Goal: Task Accomplishment & Management: Manage account settings

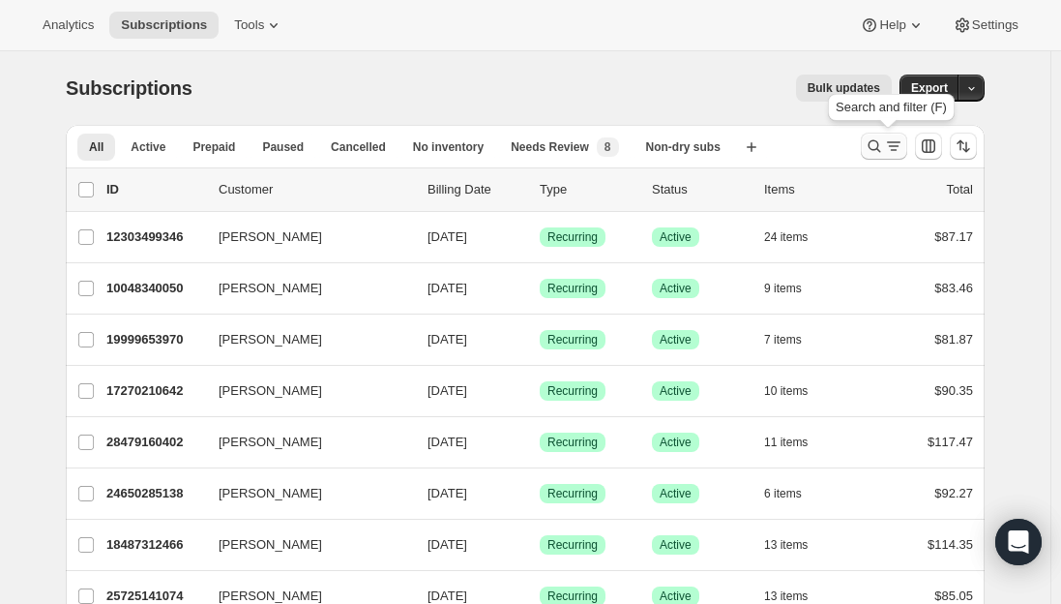
click at [894, 151] on icon "Search and filter results" at bounding box center [893, 145] width 19 height 19
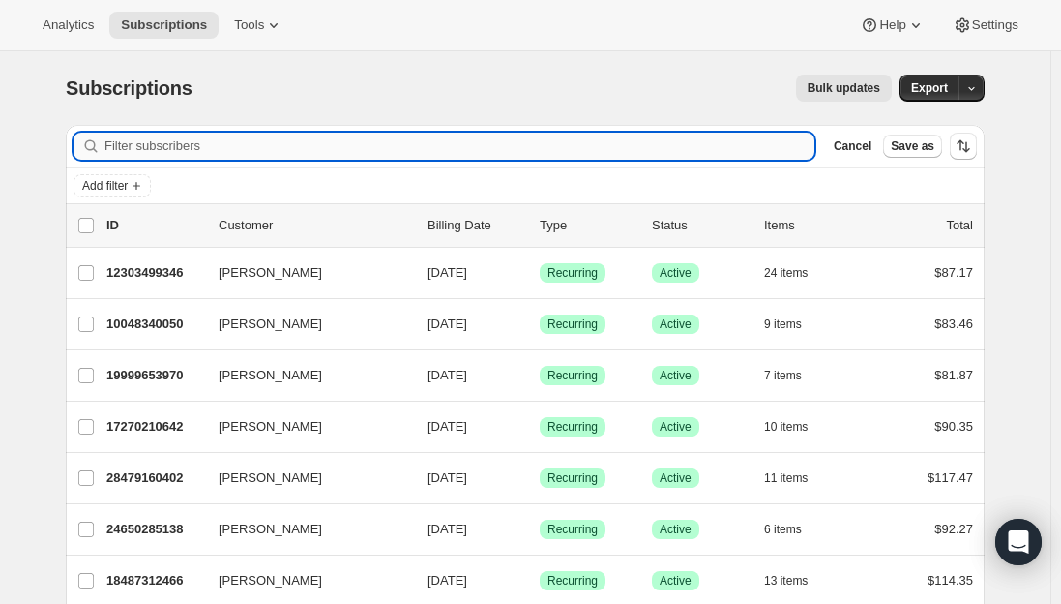
click at [253, 152] on input "Filter subscribers" at bounding box center [459, 146] width 710 height 27
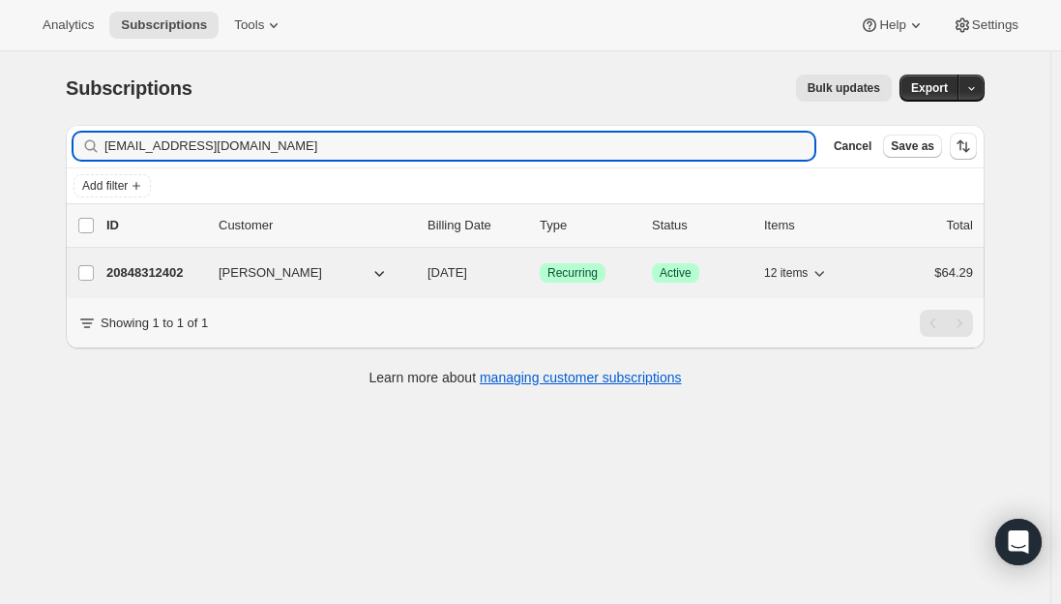
type input "angelicaprisk12@gmail.com"
click at [147, 278] on p "20848312402" at bounding box center [154, 272] width 97 height 19
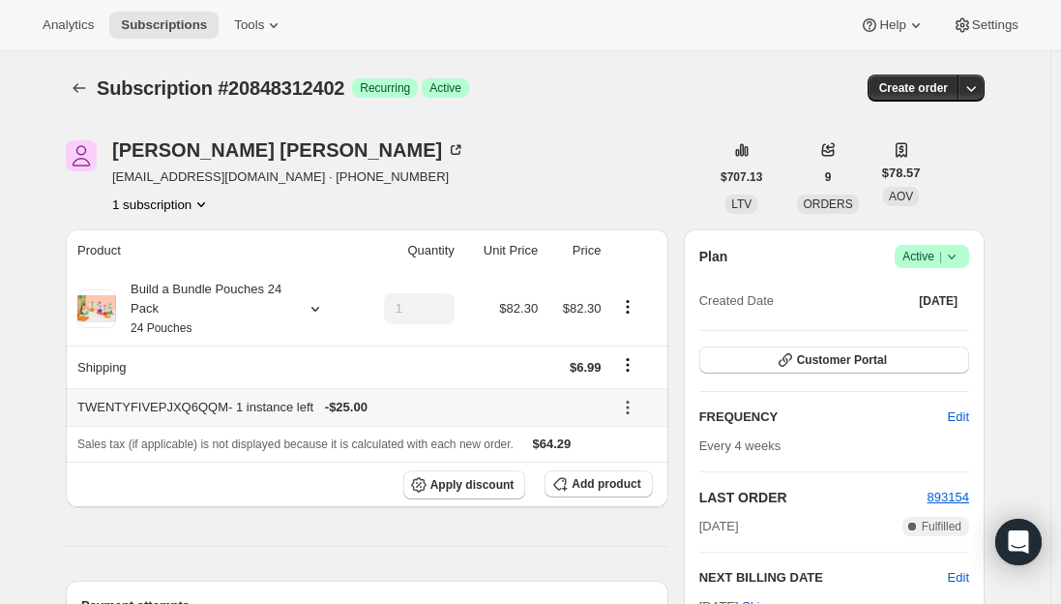
click at [628, 402] on icon at bounding box center [627, 407] width 19 height 19
click at [647, 475] on span "Remove" at bounding box center [640, 476] width 46 height 15
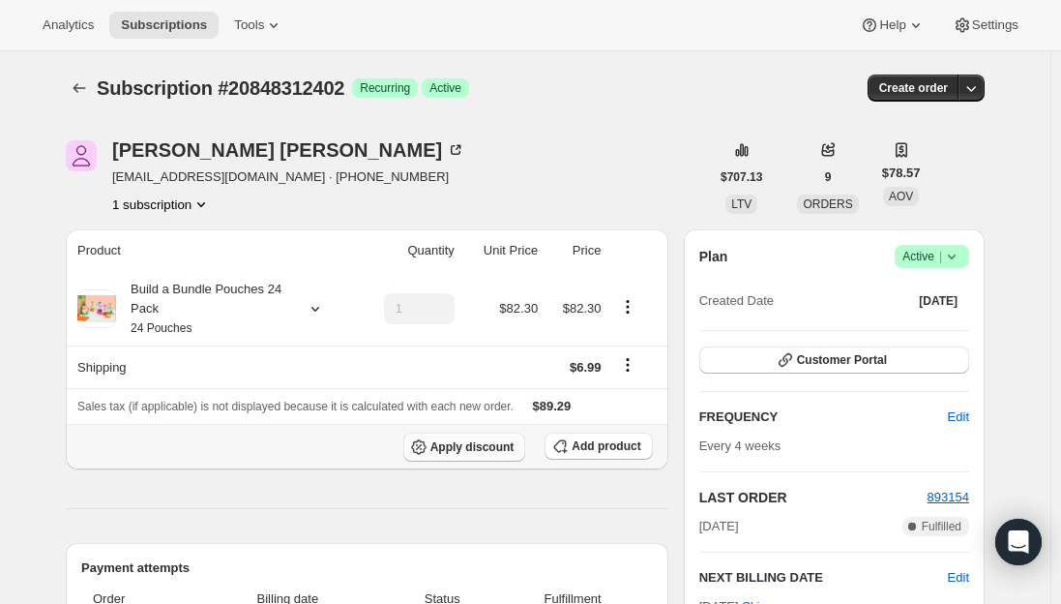
click at [474, 449] on span "Apply discount" at bounding box center [473, 446] width 84 height 15
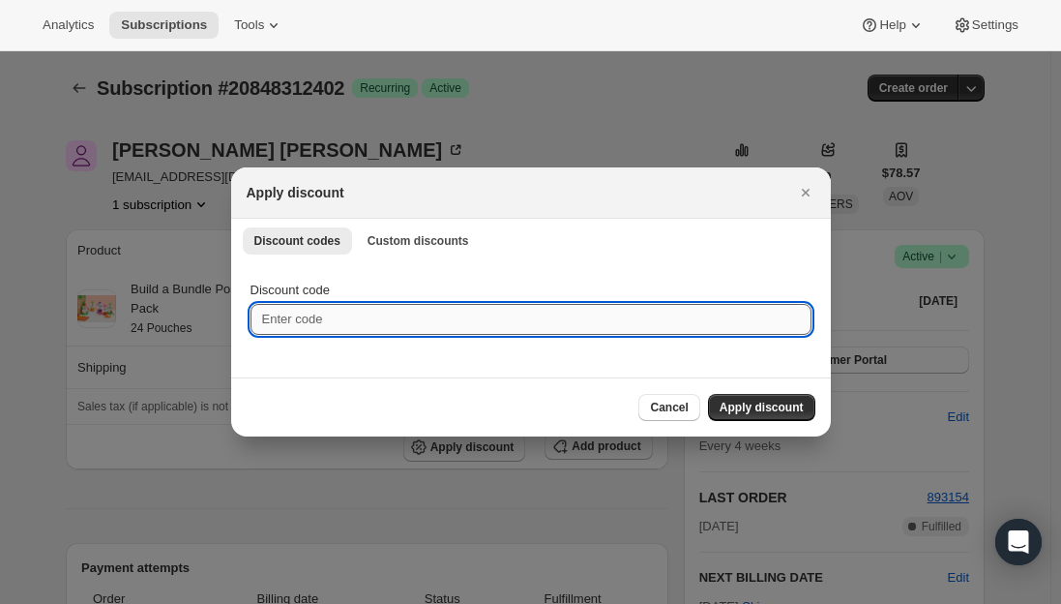
click at [327, 317] on input "Discount code" at bounding box center [531, 319] width 561 height 31
type input "NEXTORDER25"
click at [748, 402] on span "Apply discount" at bounding box center [762, 407] width 84 height 15
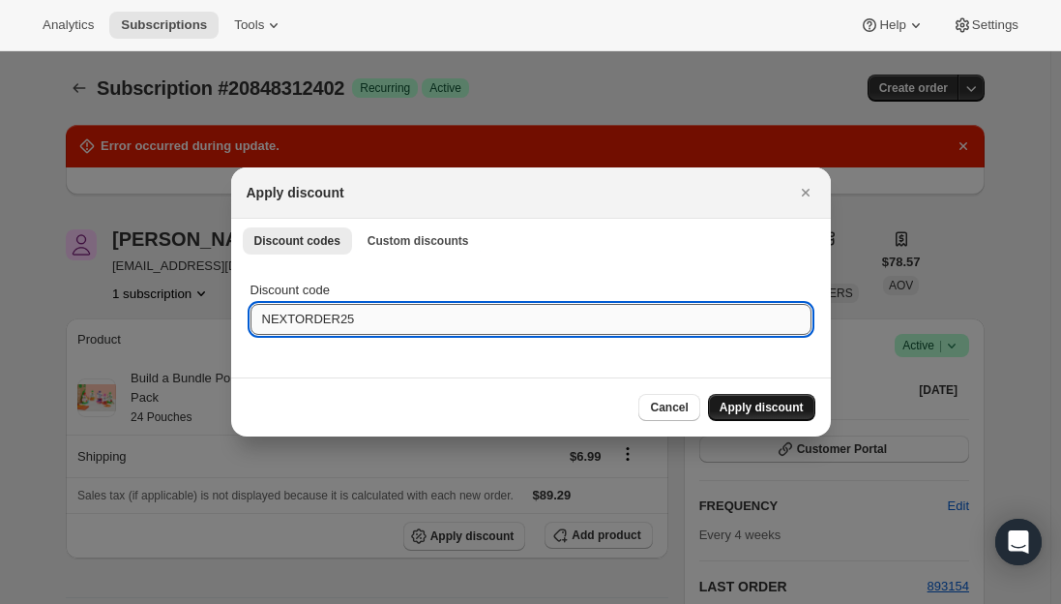
drag, startPoint x: 327, startPoint y: 323, endPoint x: 355, endPoint y: 324, distance: 28.1
click at [328, 323] on input "NEXTORDER25" at bounding box center [531, 319] width 561 height 31
type input "NEXTBOX25"
click at [753, 400] on button "Apply discount" at bounding box center [761, 407] width 107 height 27
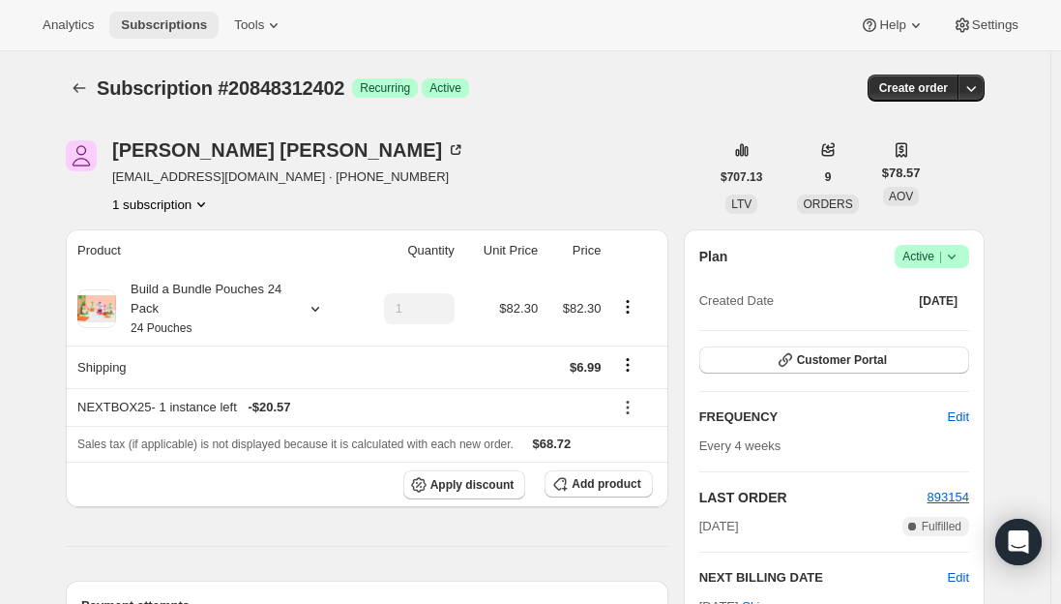
click at [149, 26] on span "Subscriptions" at bounding box center [164, 24] width 86 height 15
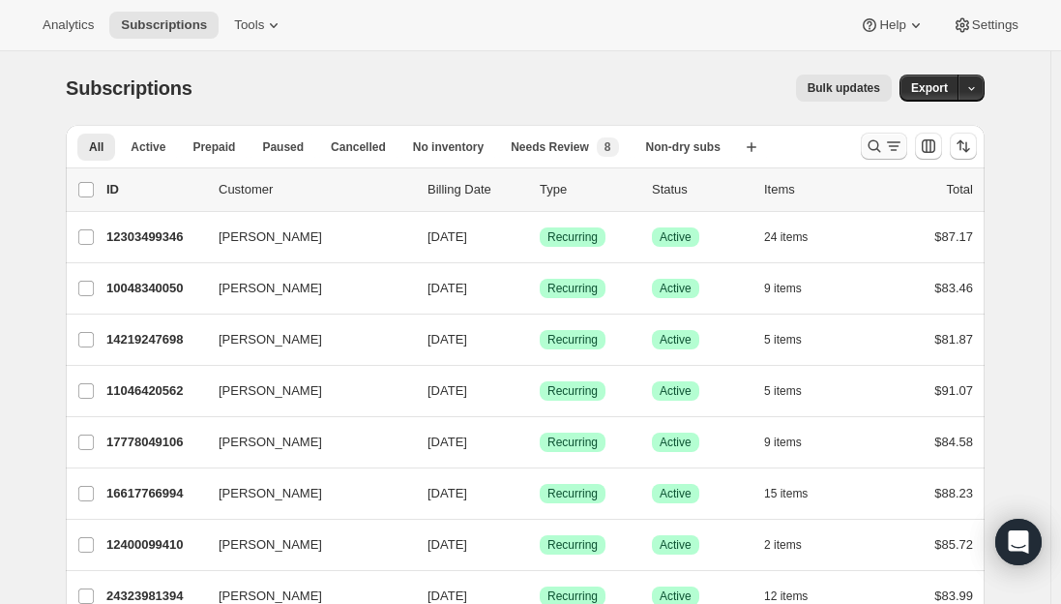
click at [892, 148] on icon "Search and filter results" at bounding box center [893, 145] width 19 height 19
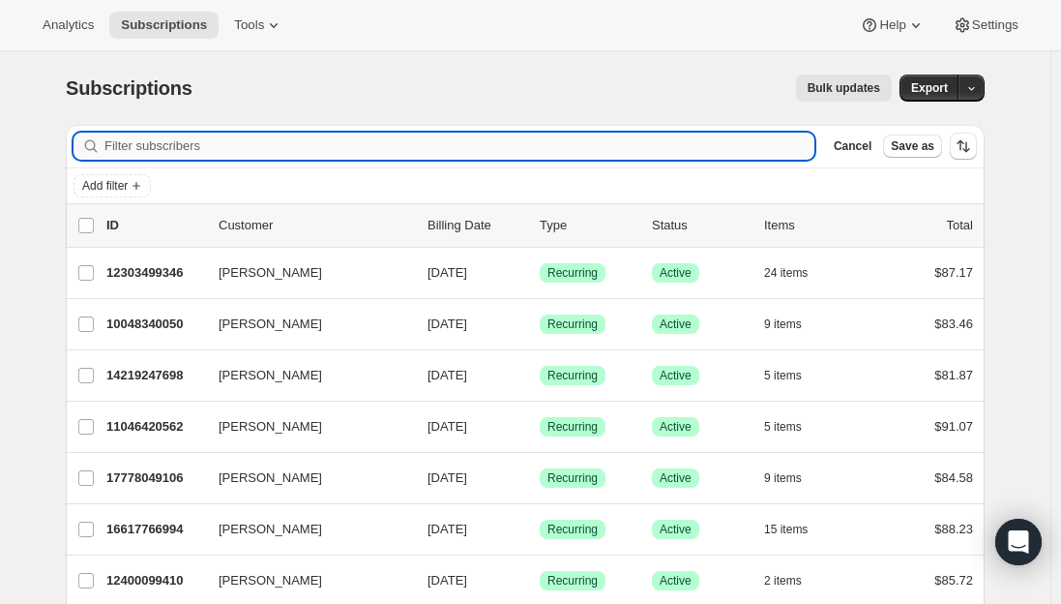
click at [455, 148] on input "Filter subscribers" at bounding box center [459, 146] width 710 height 27
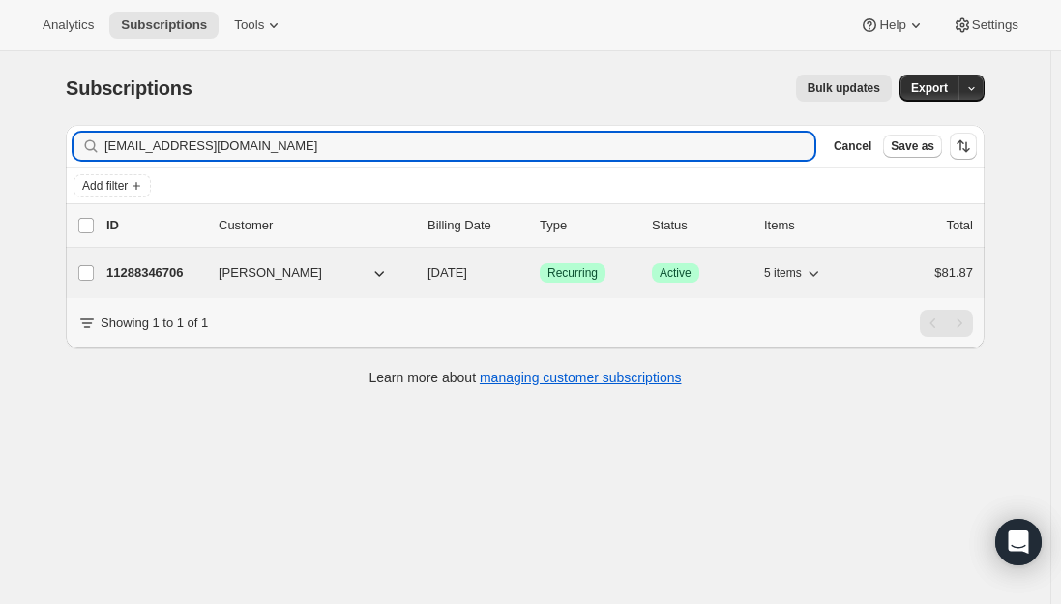
type input "[EMAIL_ADDRESS][DOMAIN_NAME]"
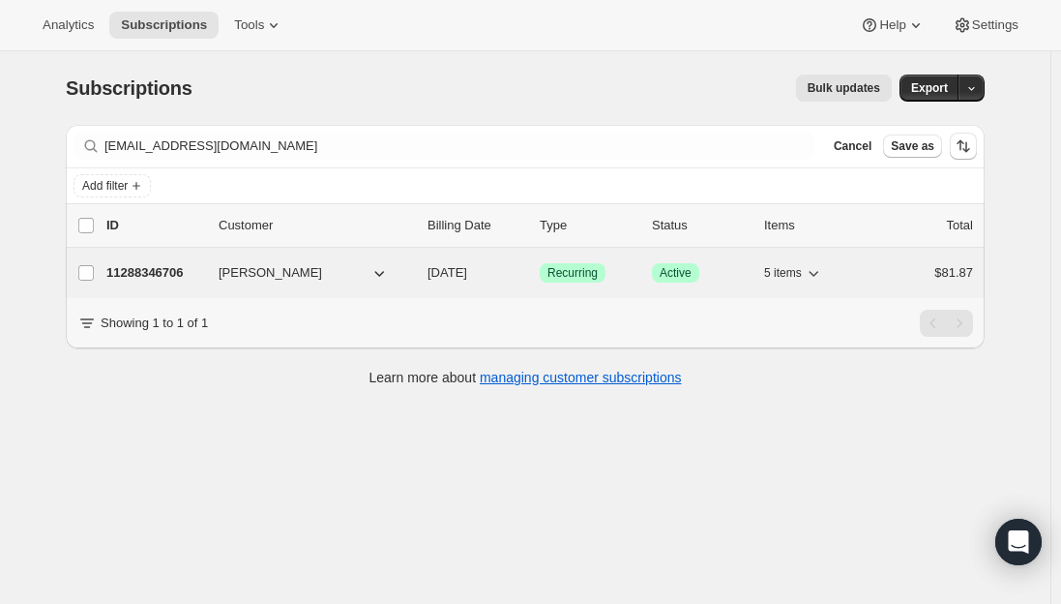
click at [158, 273] on p "11288346706" at bounding box center [154, 272] width 97 height 19
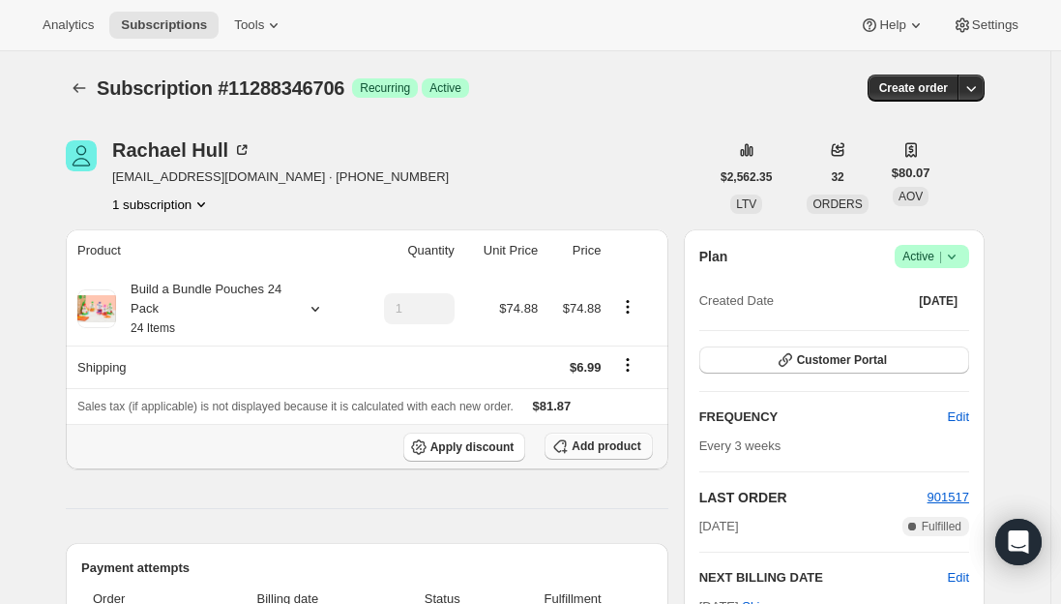
click at [602, 449] on span "Add product" at bounding box center [606, 445] width 69 height 15
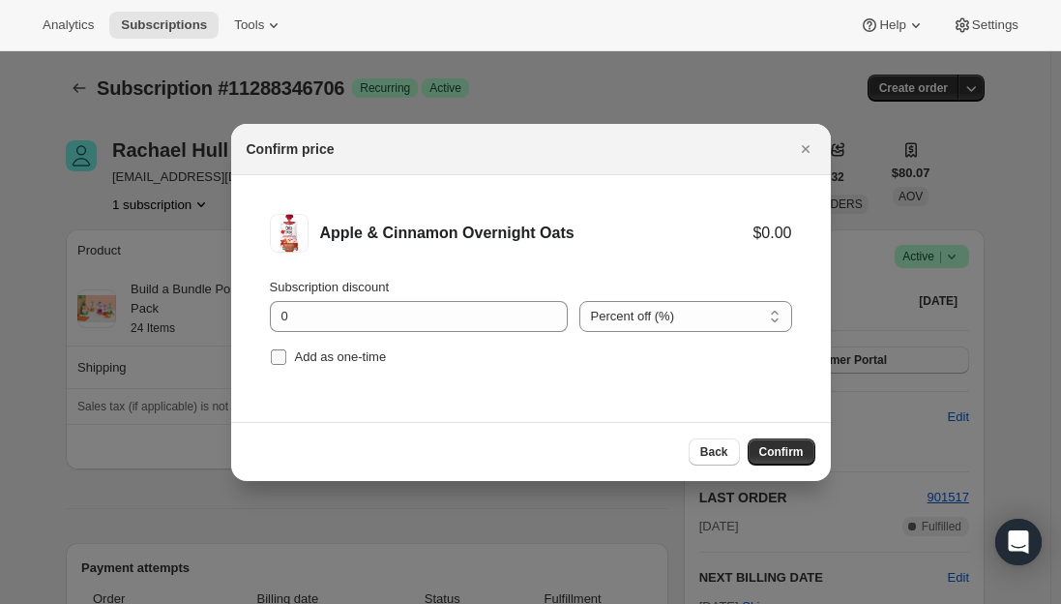
click at [276, 363] on input "Add as one-time" at bounding box center [278, 356] width 15 height 15
checkbox input "true"
click at [783, 454] on span "Confirm" at bounding box center [781, 451] width 45 height 15
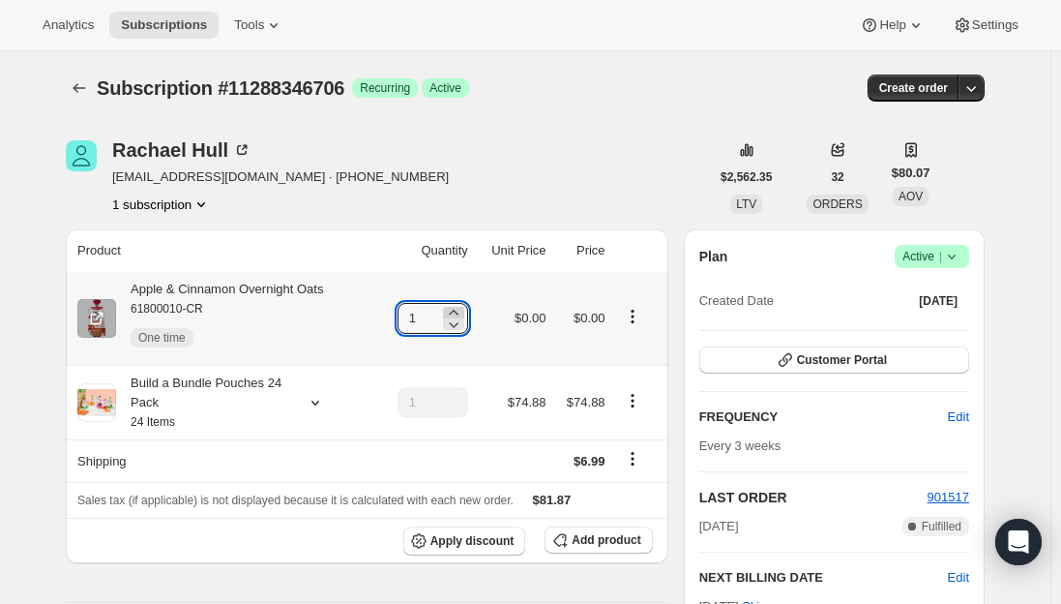
click at [462, 308] on icon at bounding box center [453, 312] width 19 height 19
type input "2"
click at [306, 288] on div "Apple & Cinnamon Overnight Oats 61800010-CR One time" at bounding box center [219, 318] width 207 height 77
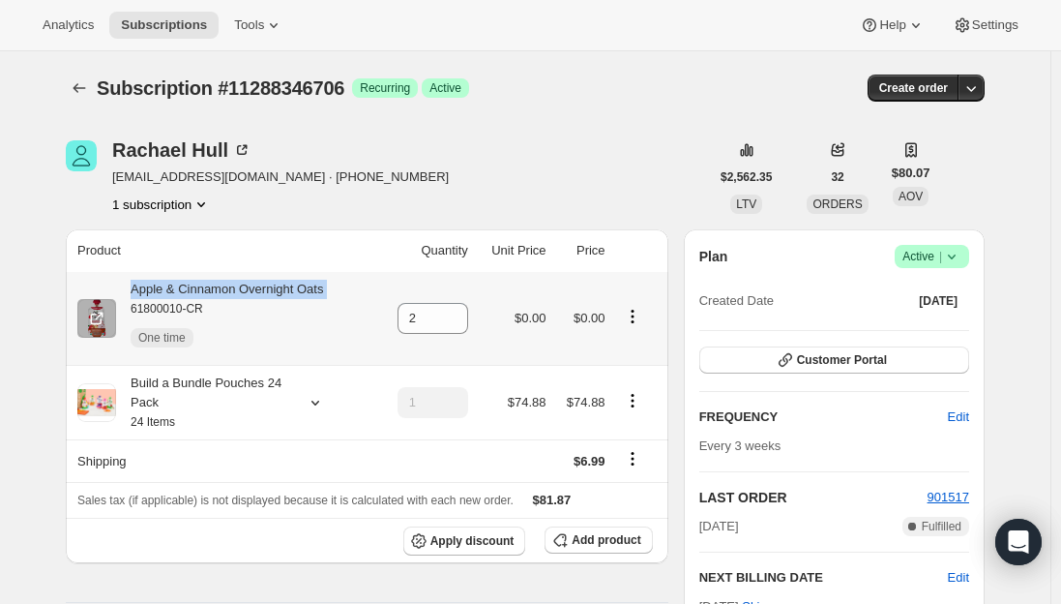
click at [306, 288] on div "Apple & Cinnamon Overnight Oats 61800010-CR One time" at bounding box center [219, 318] width 207 height 77
copy div "Apple & Cinnamon Overnight Oats"
click at [609, 541] on span "Add product" at bounding box center [606, 539] width 69 height 15
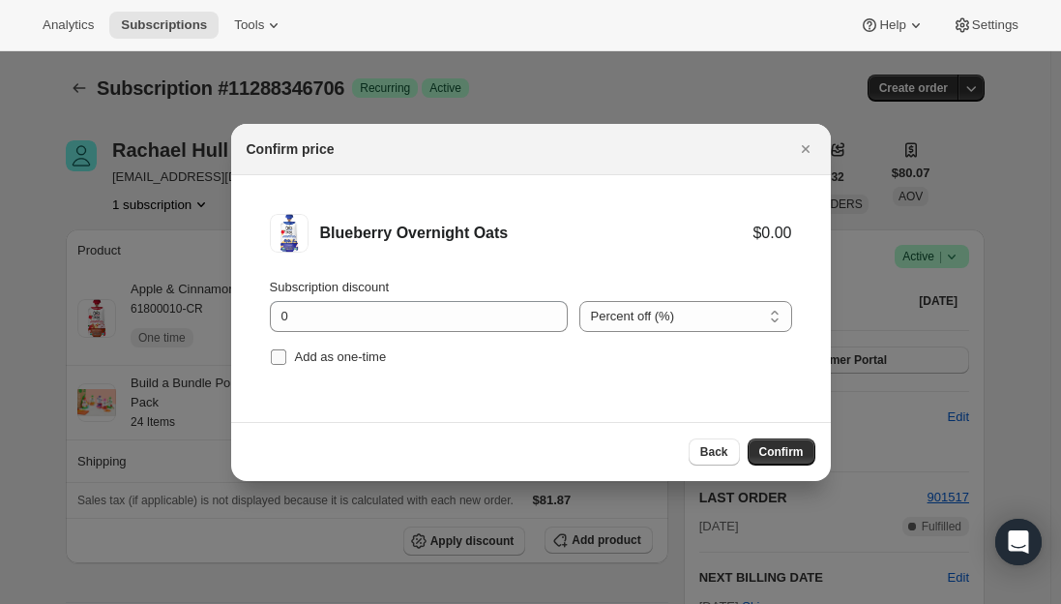
click at [283, 354] on input "Add as one-time" at bounding box center [278, 356] width 15 height 15
checkbox input "true"
click at [779, 455] on span "Confirm" at bounding box center [781, 451] width 45 height 15
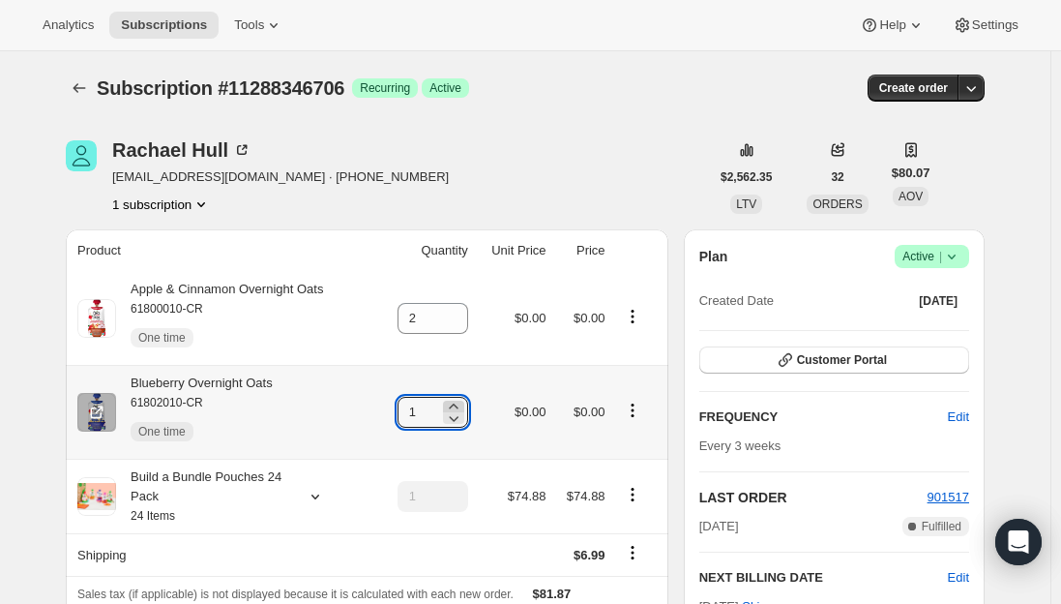
click at [458, 405] on icon at bounding box center [453, 405] width 9 height 5
type input "2"
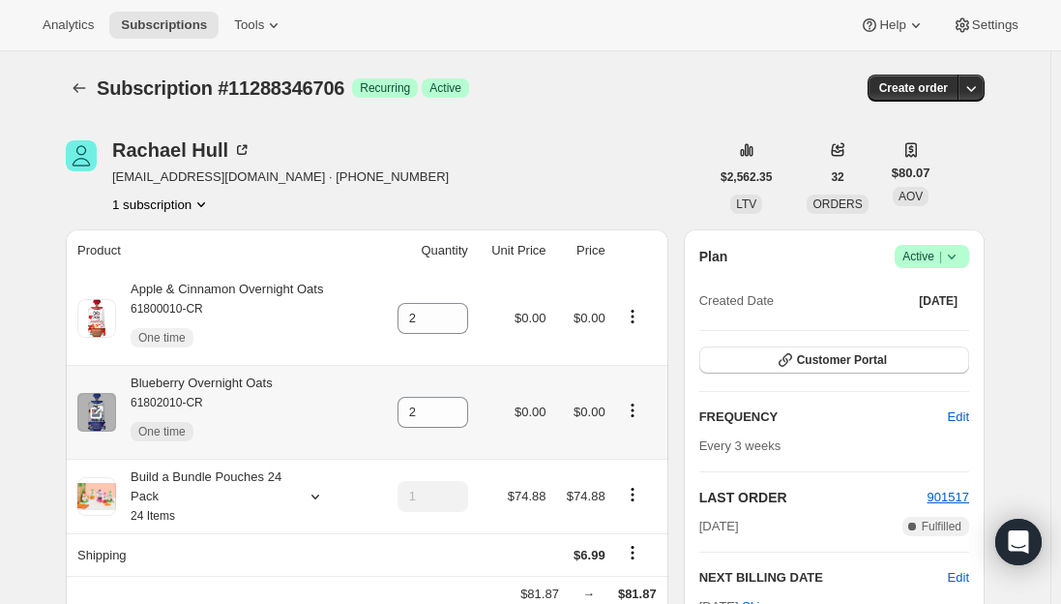
click at [237, 384] on div "Blueberry Overnight Oats 61802010-CR One time" at bounding box center [194, 411] width 157 height 77
click at [236, 384] on div "Blueberry Overnight Oats 61802010-CR One time" at bounding box center [194, 411] width 157 height 77
copy div "Blueberry Overnight Oats"
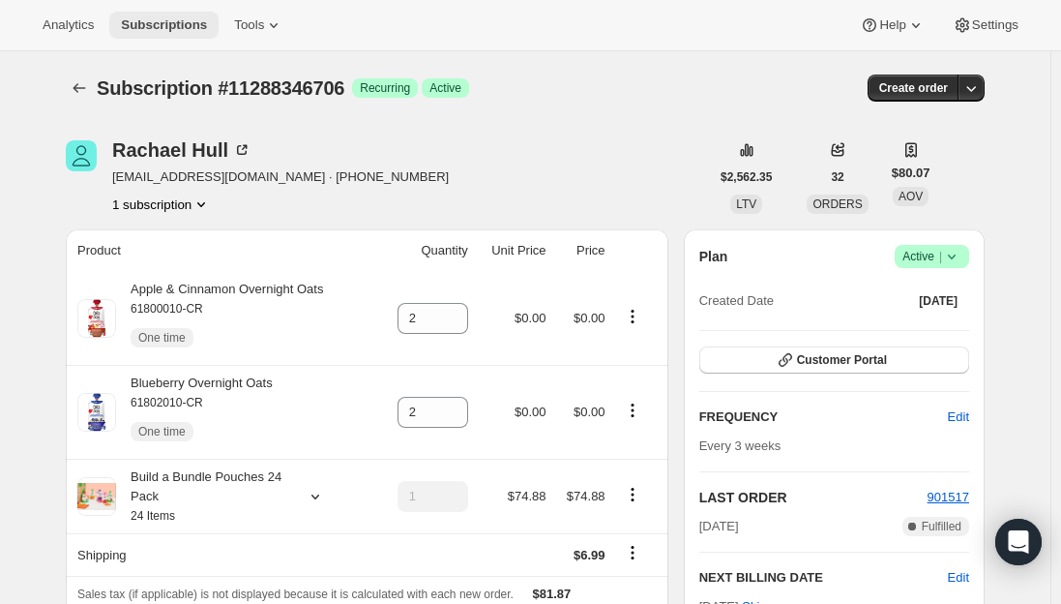
click at [140, 20] on span "Subscriptions" at bounding box center [164, 24] width 86 height 15
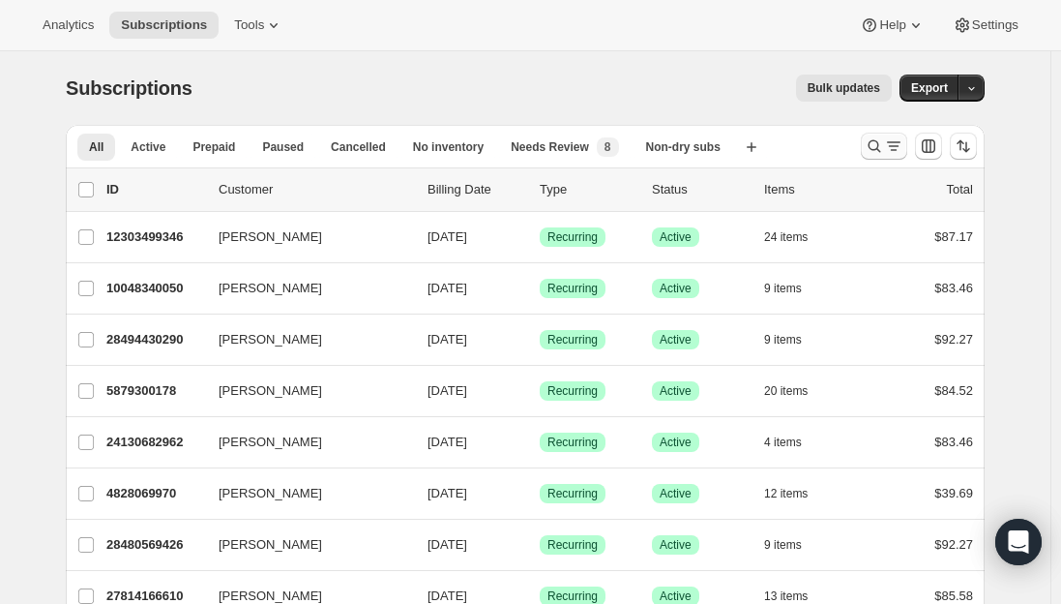
click at [897, 152] on icon "Search and filter results" at bounding box center [893, 145] width 19 height 19
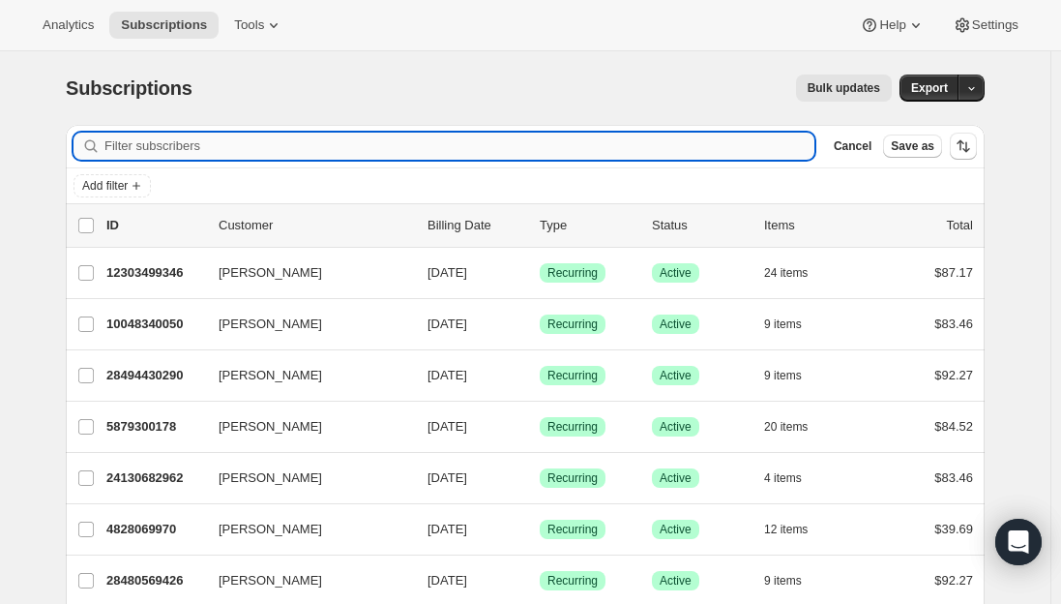
click at [388, 144] on input "Filter subscribers" at bounding box center [459, 146] width 710 height 27
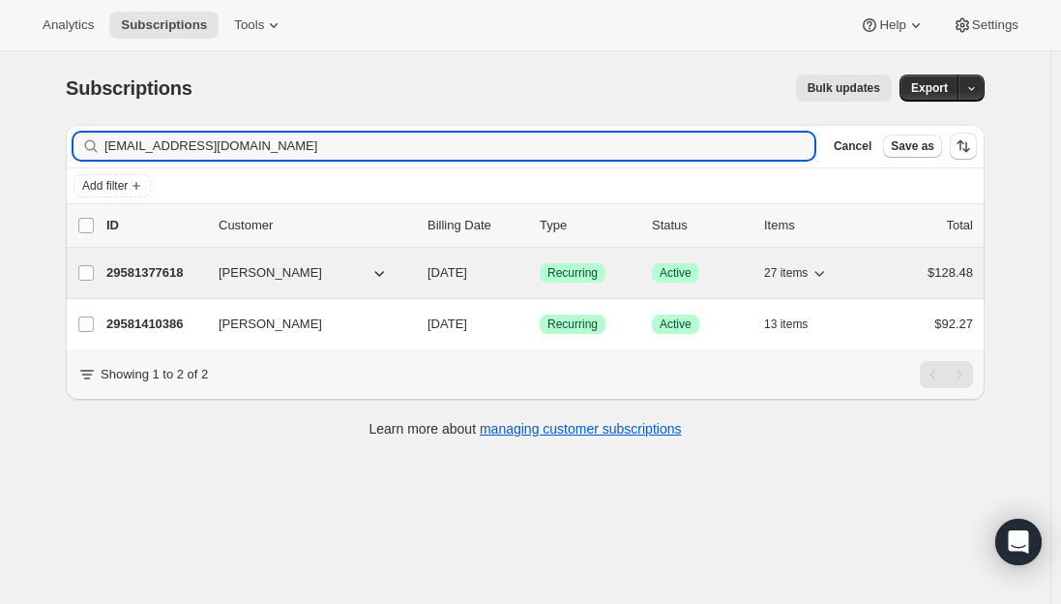
type input "[EMAIL_ADDRESS][DOMAIN_NAME]"
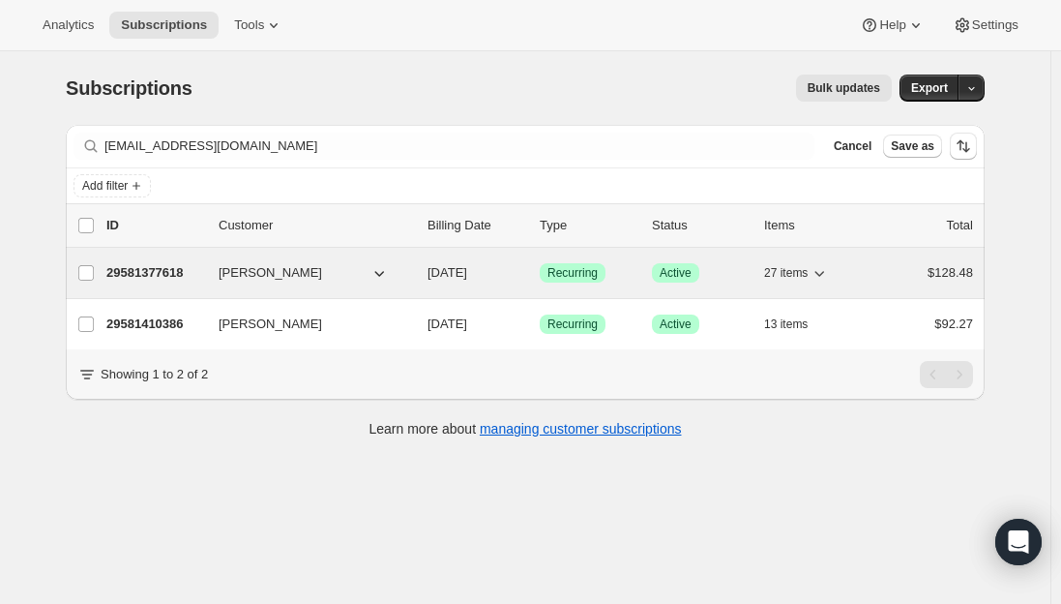
click at [158, 266] on p "29581377618" at bounding box center [154, 272] width 97 height 19
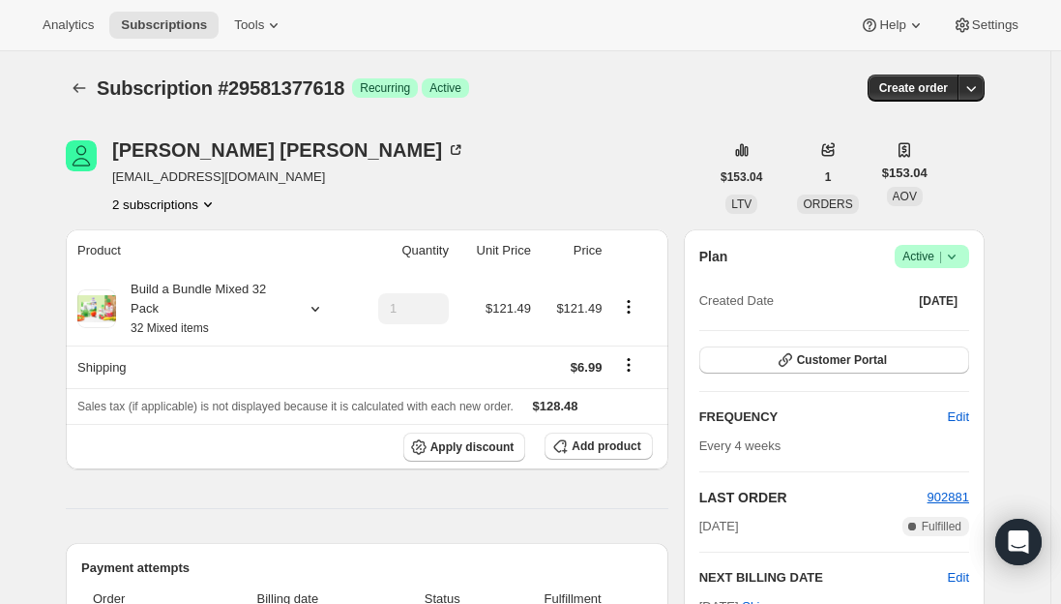
click at [628, 448] on span "Add product" at bounding box center [606, 445] width 69 height 15
click at [157, 207] on button "2 subscriptions" at bounding box center [164, 203] width 105 height 19
click at [149, 280] on span "29581410386" at bounding box center [142, 273] width 77 height 15
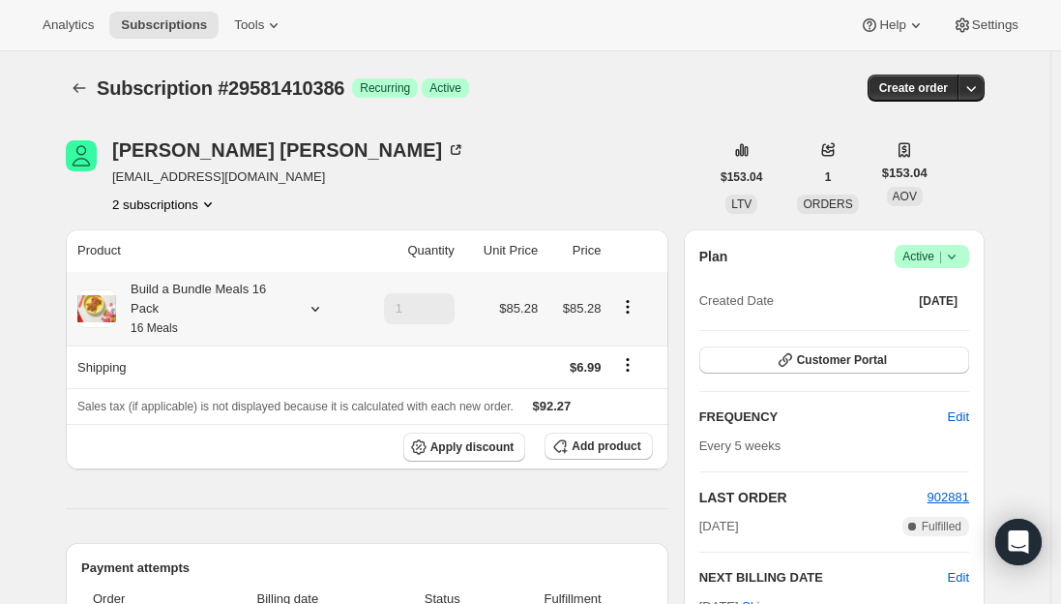
click at [179, 298] on div "Build a Bundle Meals 16 Pack 16 Meals" at bounding box center [203, 309] width 174 height 58
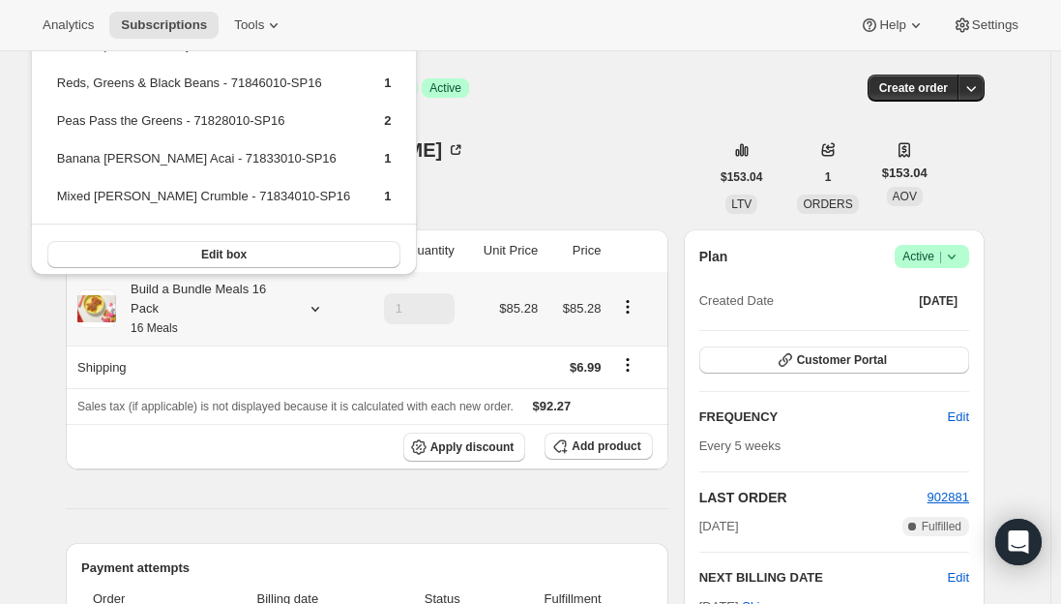
scroll to position [317, 0]
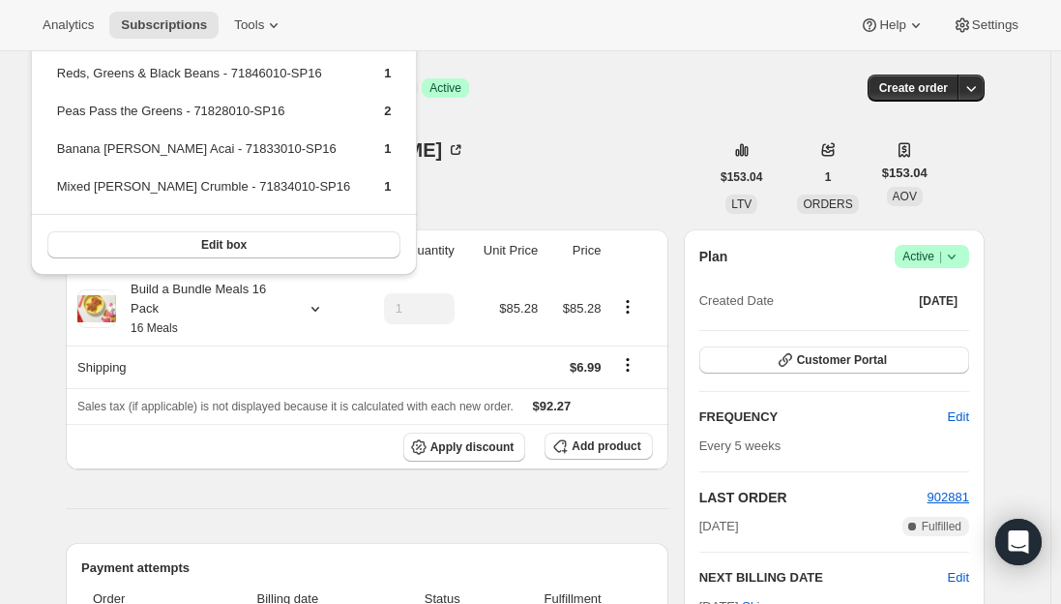
click at [520, 176] on div "[PERSON_NAME] [EMAIL_ADDRESS][DOMAIN_NAME] 2 subscriptions" at bounding box center [387, 177] width 643 height 74
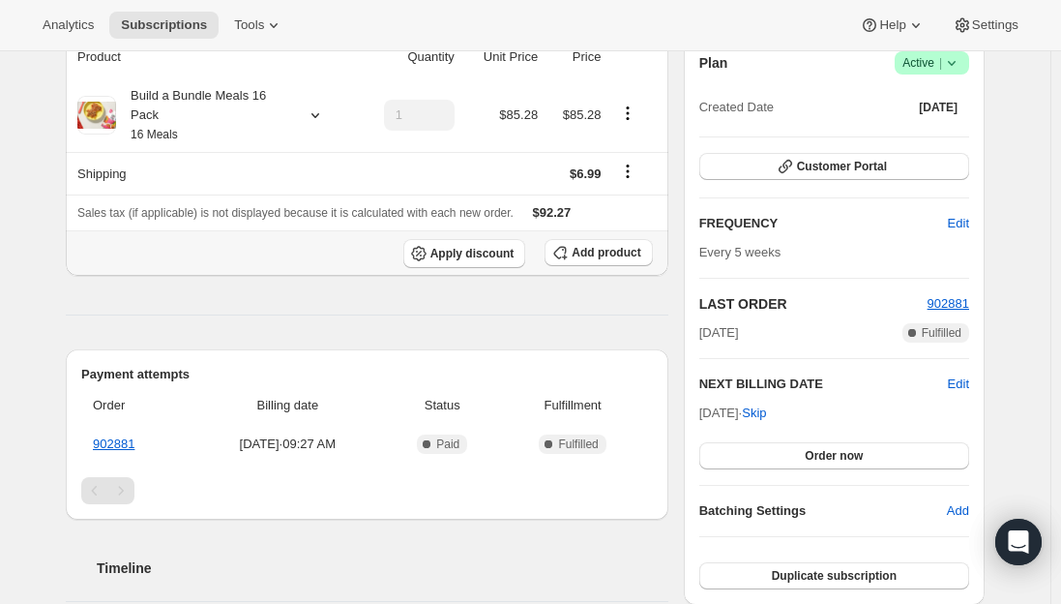
scroll to position [0, 0]
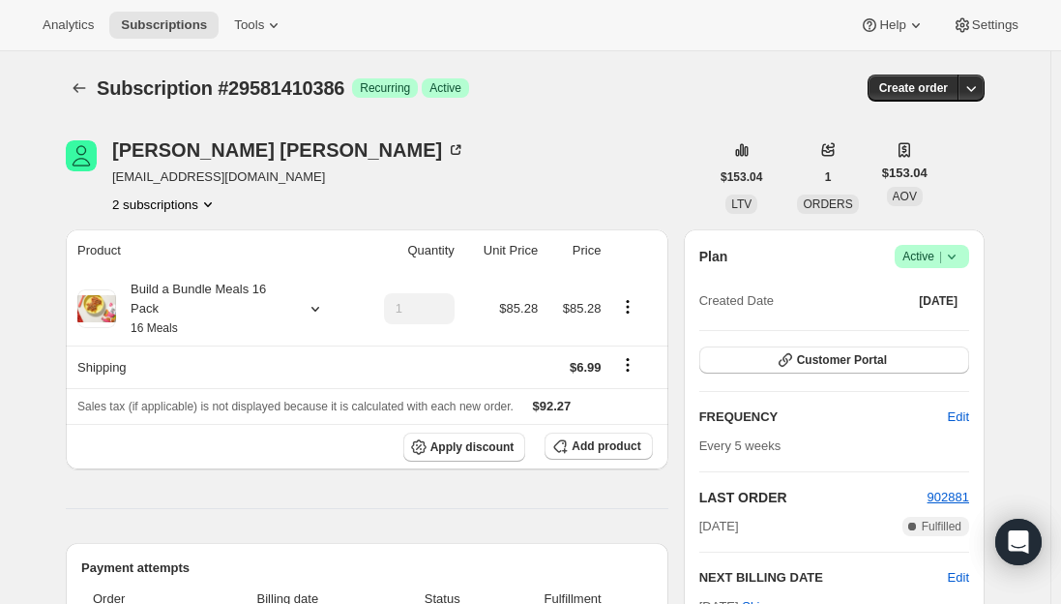
click at [168, 210] on button "2 subscriptions" at bounding box center [164, 203] width 105 height 19
click at [172, 242] on span "29581377618" at bounding box center [142, 240] width 77 height 15
click at [213, 308] on div "Build a Bundle Mixed 32 Pack 32 Mixed items" at bounding box center [203, 309] width 174 height 58
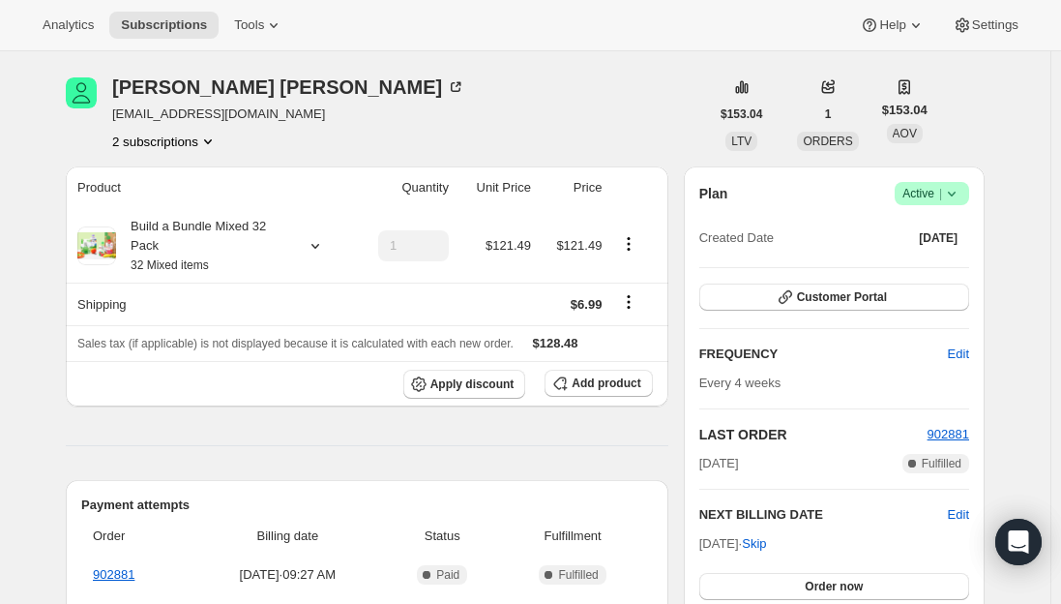
scroll to position [97, 0]
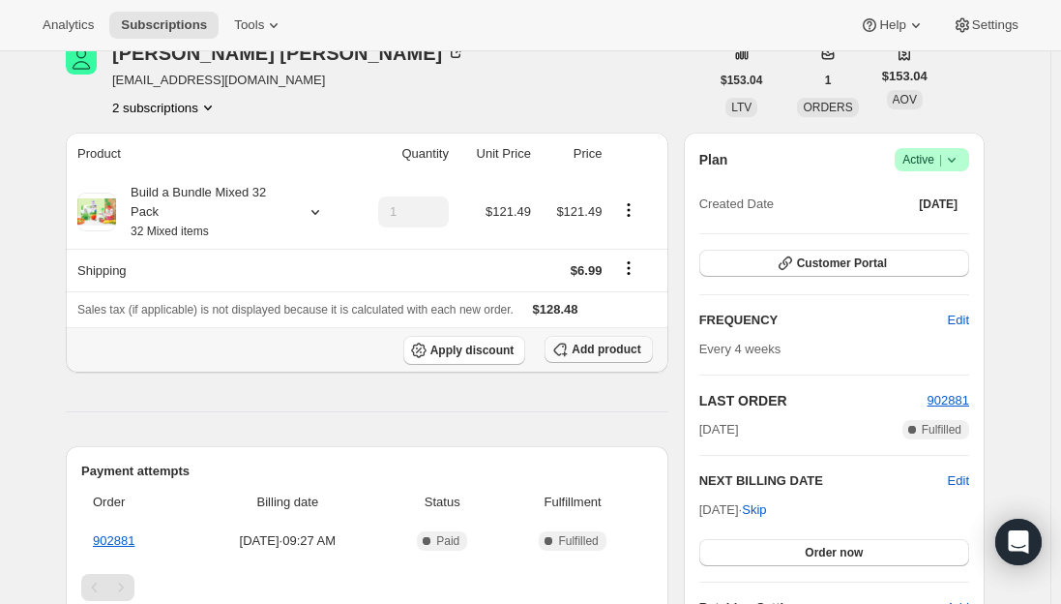
click at [611, 349] on span "Add product" at bounding box center [606, 349] width 69 height 15
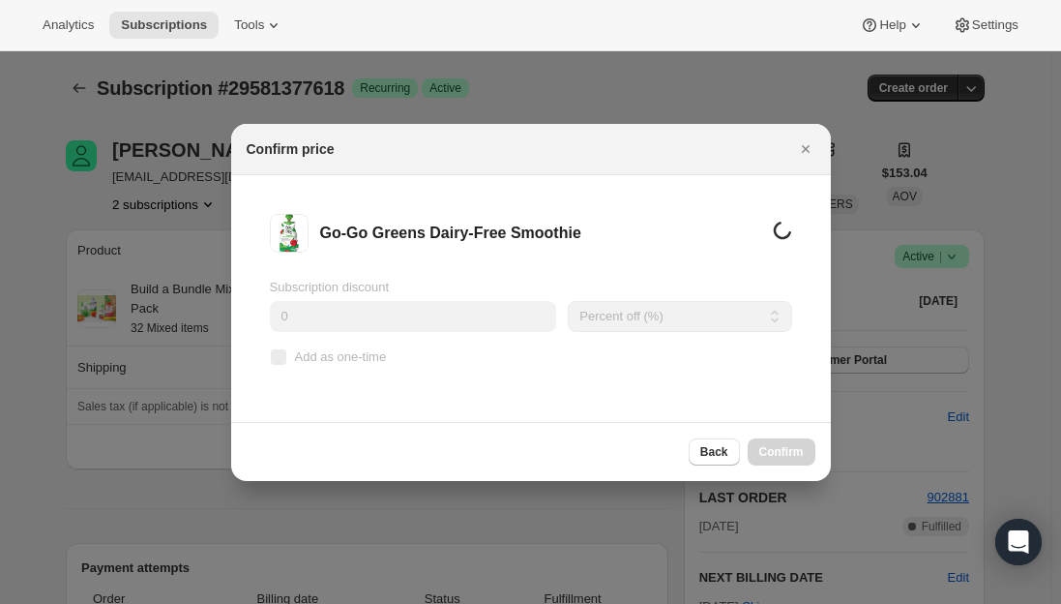
scroll to position [0, 0]
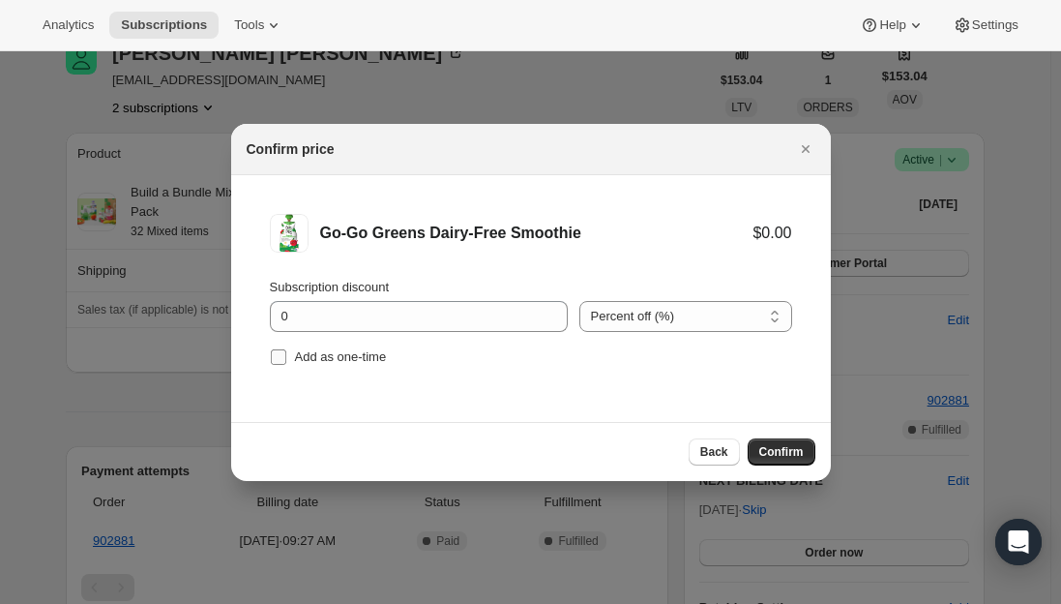
click at [285, 354] on input "Add as one-time" at bounding box center [278, 356] width 15 height 15
checkbox input "true"
click at [800, 459] on span "Confirm" at bounding box center [781, 451] width 45 height 15
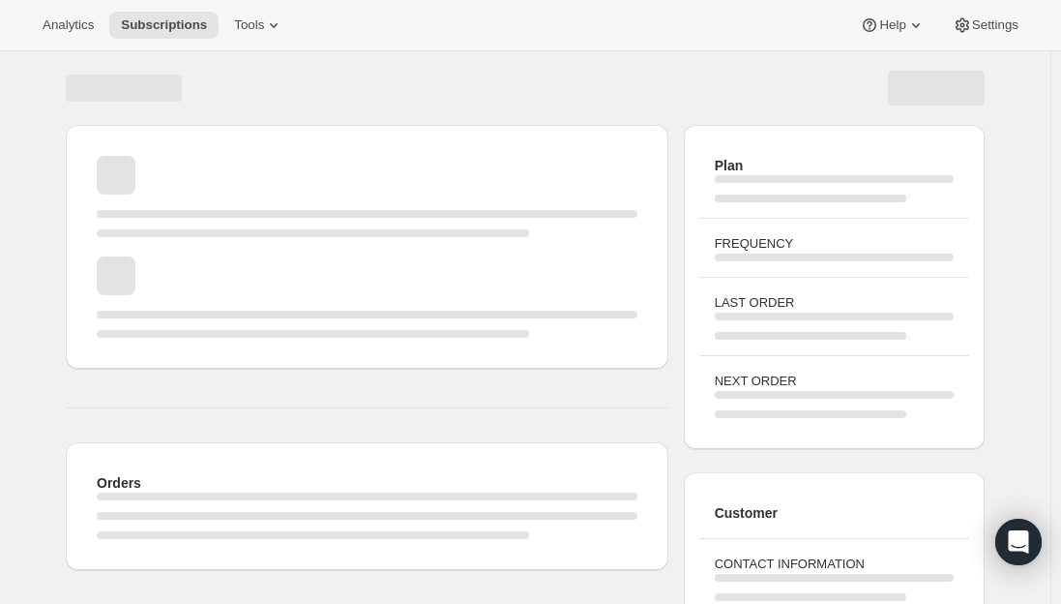
scroll to position [97, 0]
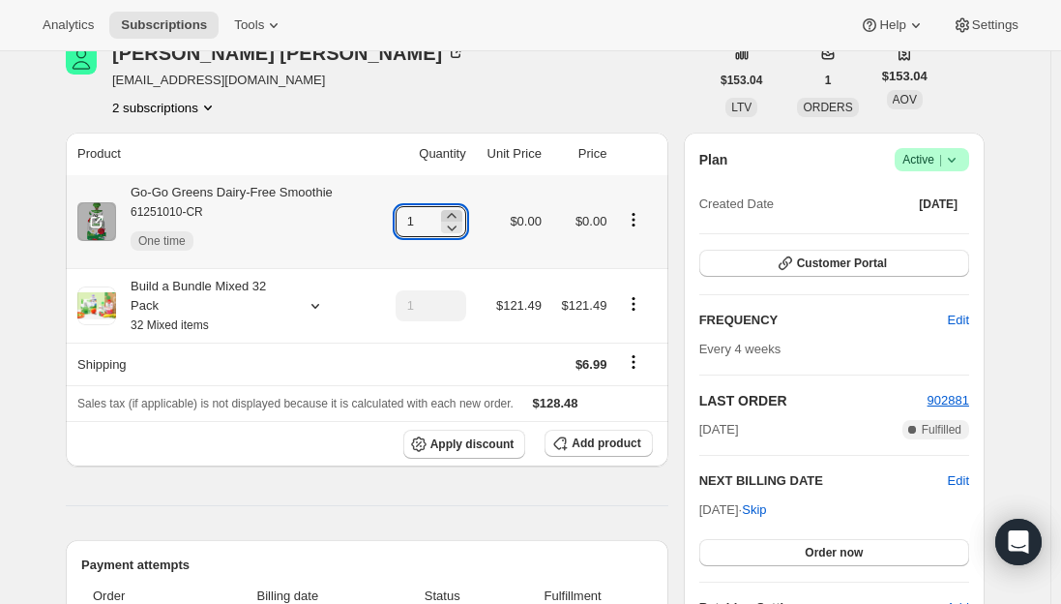
click at [458, 216] on icon at bounding box center [451, 215] width 19 height 19
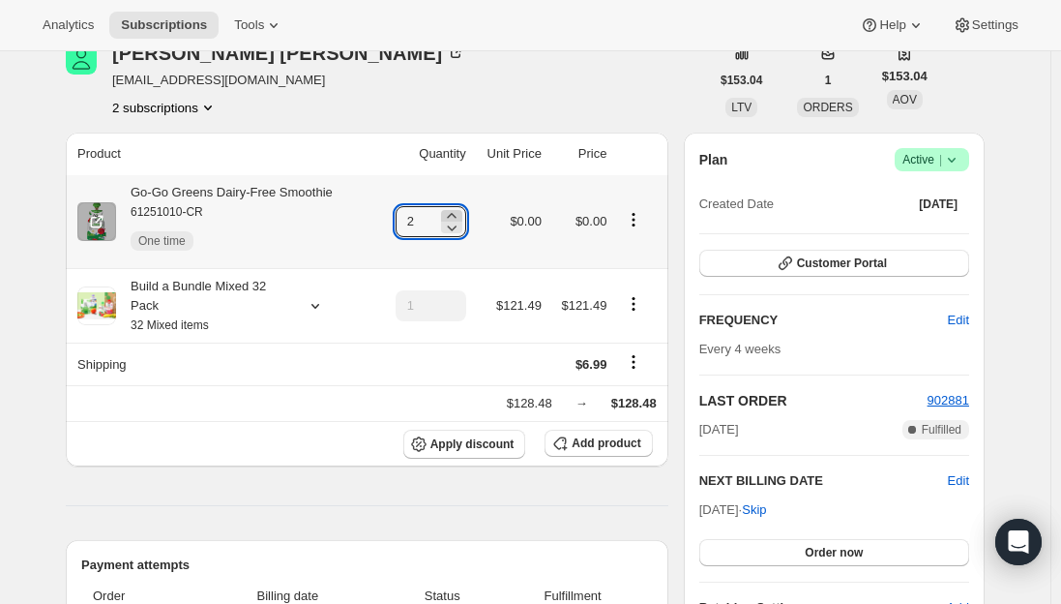
click at [458, 216] on icon at bounding box center [451, 215] width 19 height 19
type input "3"
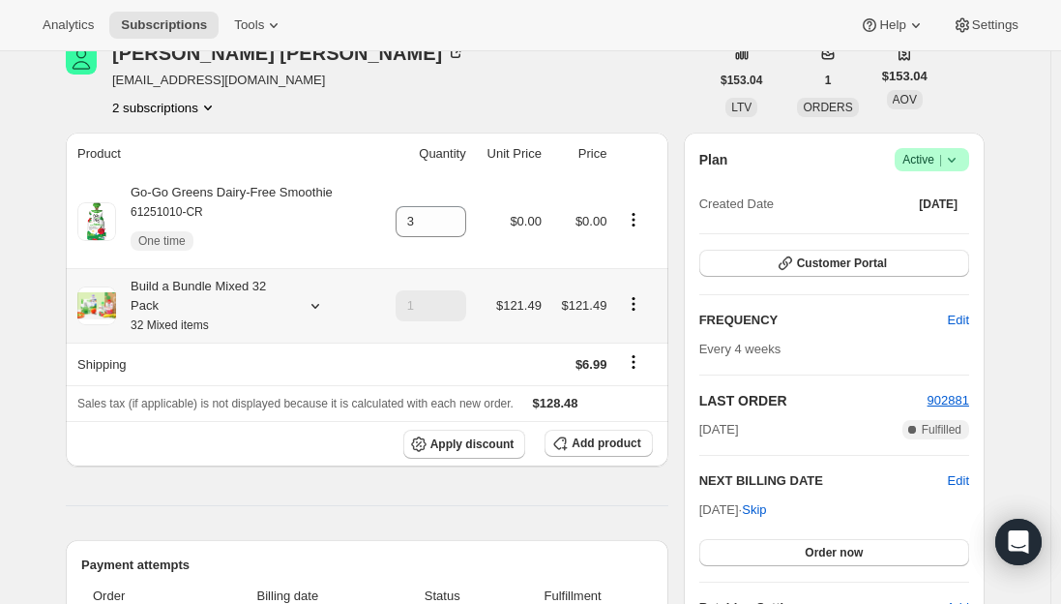
scroll to position [0, 0]
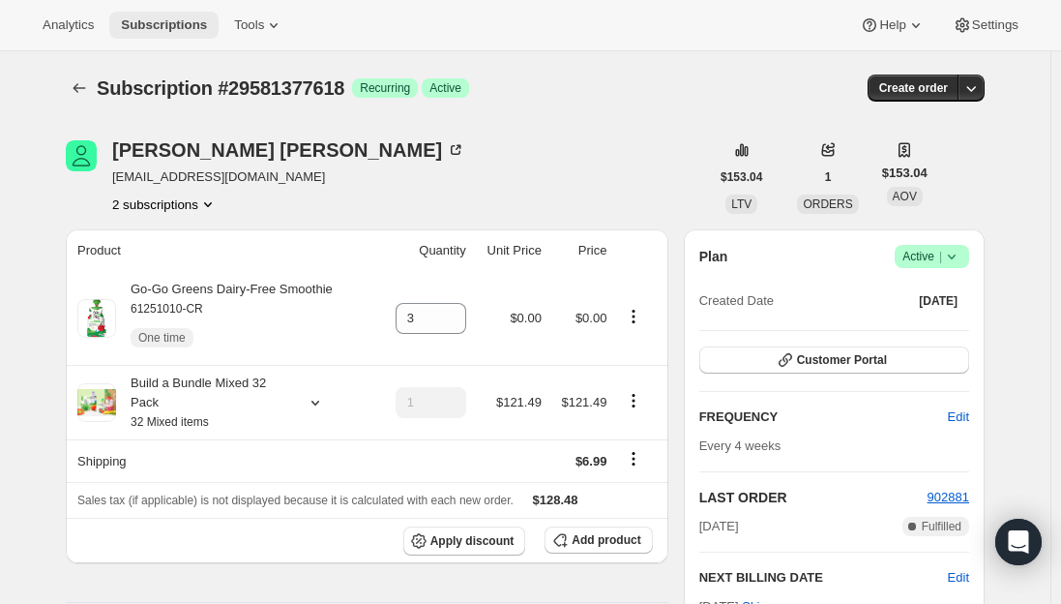
click at [156, 25] on span "Subscriptions" at bounding box center [164, 24] width 86 height 15
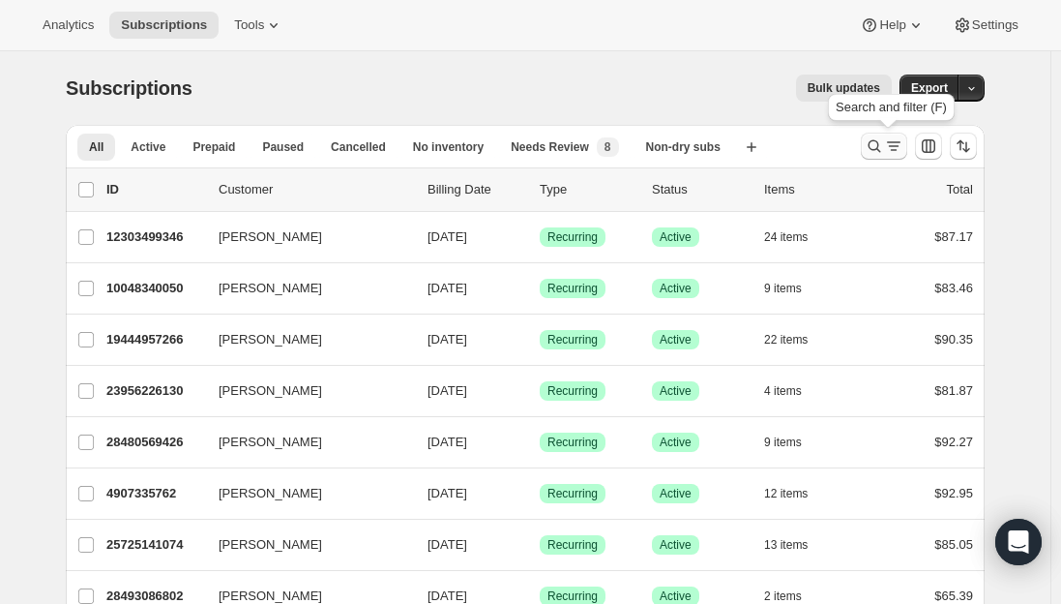
click at [881, 146] on icon "Search and filter results" at bounding box center [874, 145] width 19 height 19
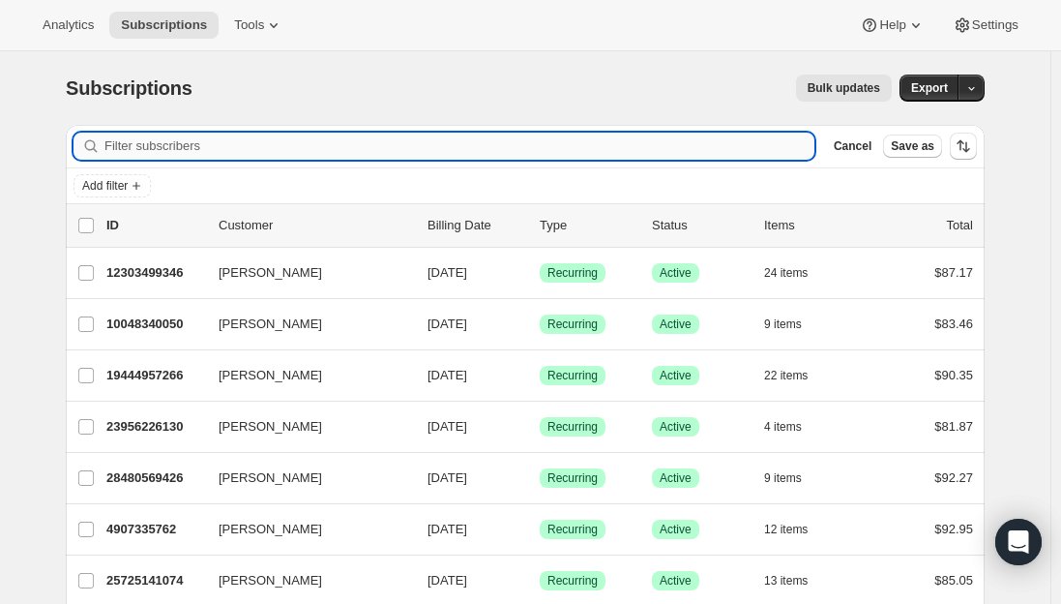
click at [212, 155] on input "Filter subscribers" at bounding box center [459, 146] width 710 height 27
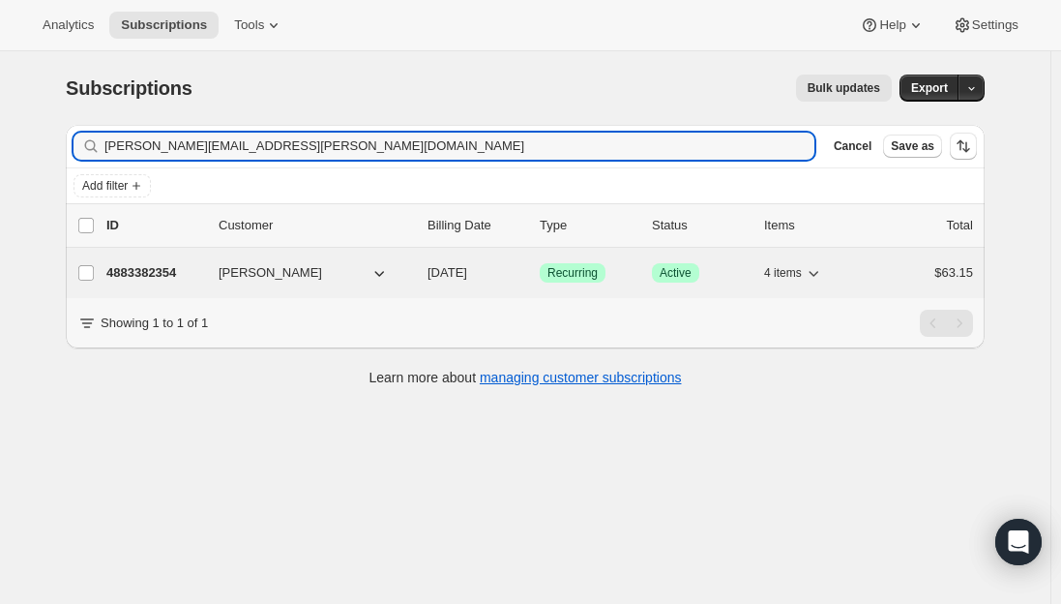
type input "[PERSON_NAME][EMAIL_ADDRESS][PERSON_NAME][DOMAIN_NAME]"
click at [153, 265] on p "4883382354" at bounding box center [154, 272] width 97 height 19
